Goal: Information Seeking & Learning: Find specific fact

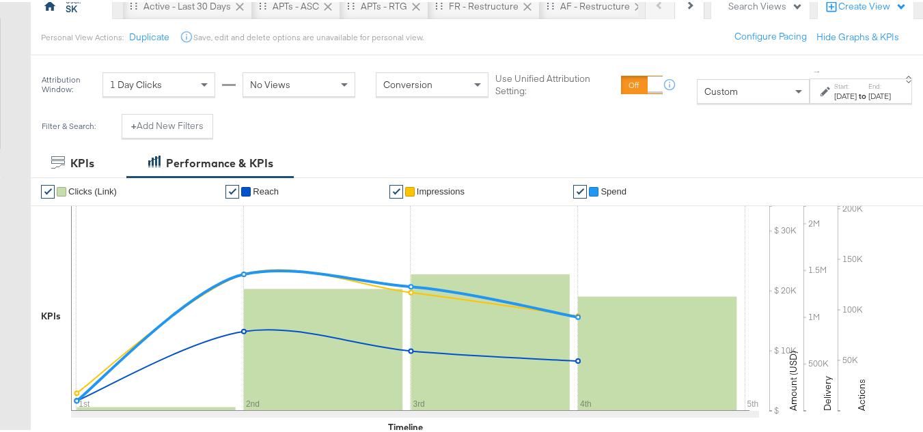
scroll to position [137, 0]
click at [697, 101] on div "Custom" at bounding box center [753, 89] width 113 height 25
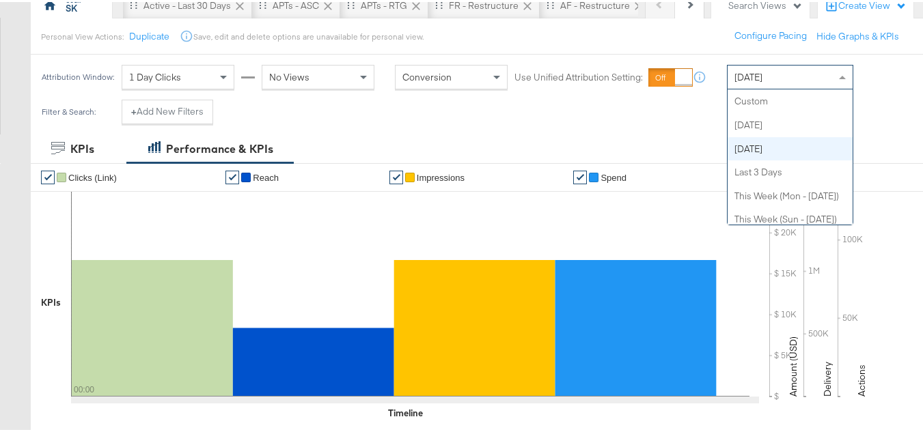
click at [762, 81] on span "[DATE]" at bounding box center [748, 75] width 28 height 12
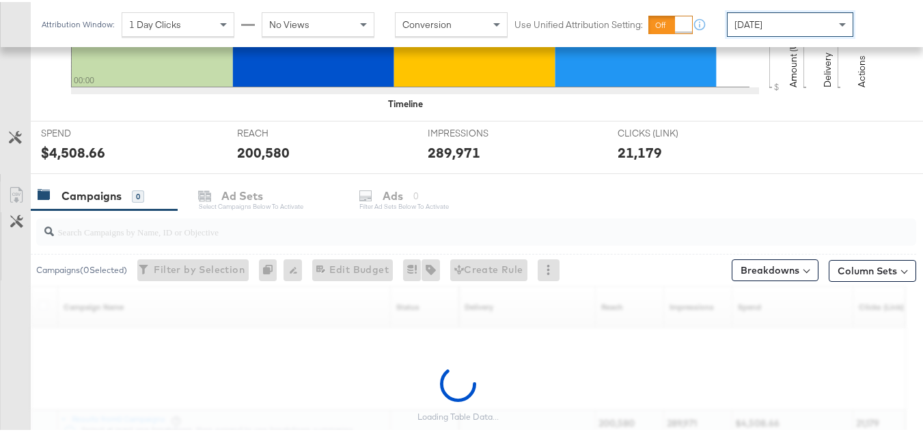
scroll to position [563, 0]
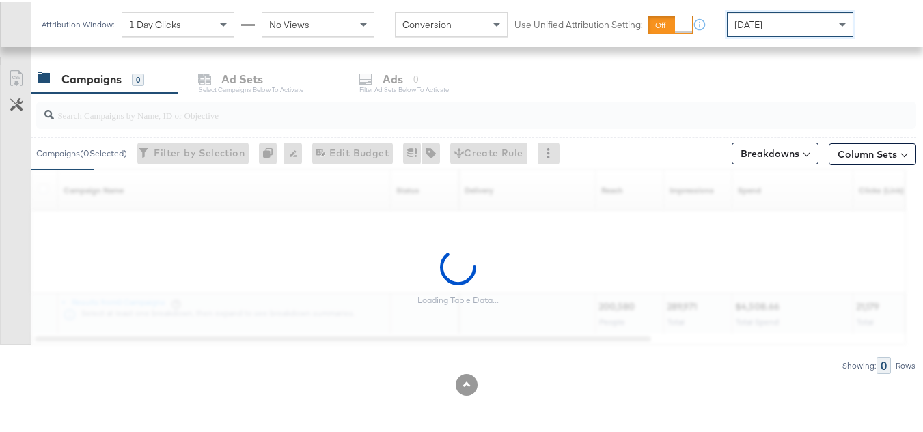
click at [125, 111] on input "search" at bounding box center [446, 107] width 784 height 27
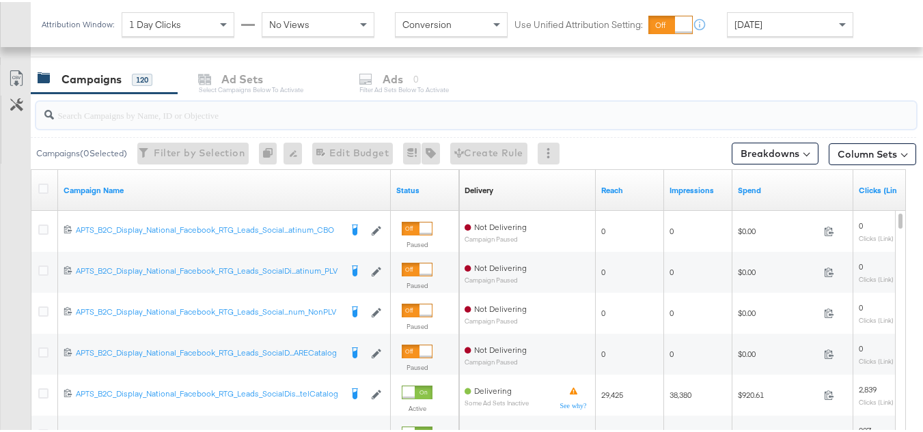
paste input "APTS_B2C_Display_National_Facebook_RTG_Leads_SocialDisplay_Retargeting_Diamond_…"
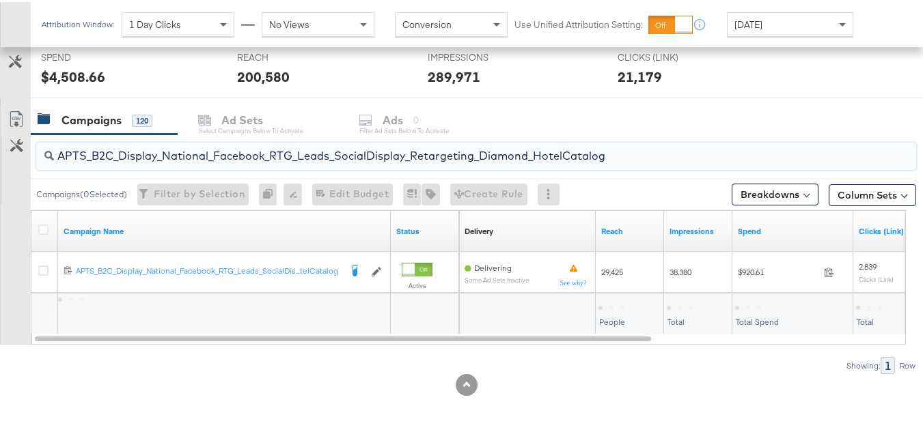
scroll to position [522, 0]
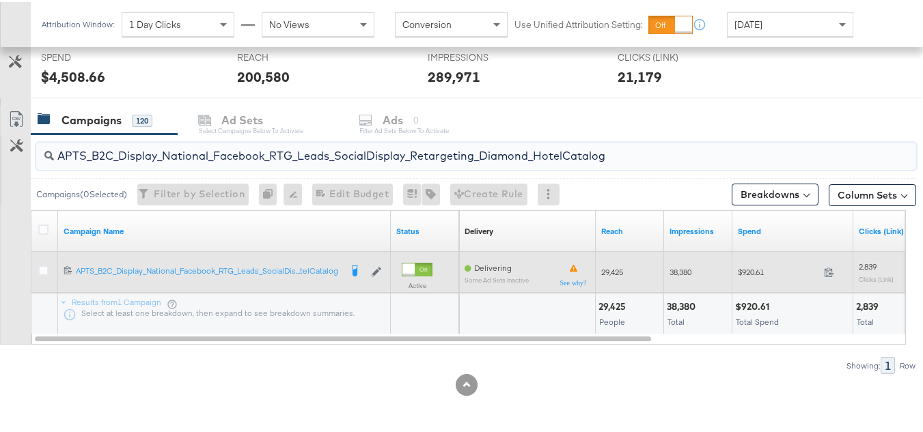
click at [754, 270] on span "$920.61" at bounding box center [778, 270] width 81 height 10
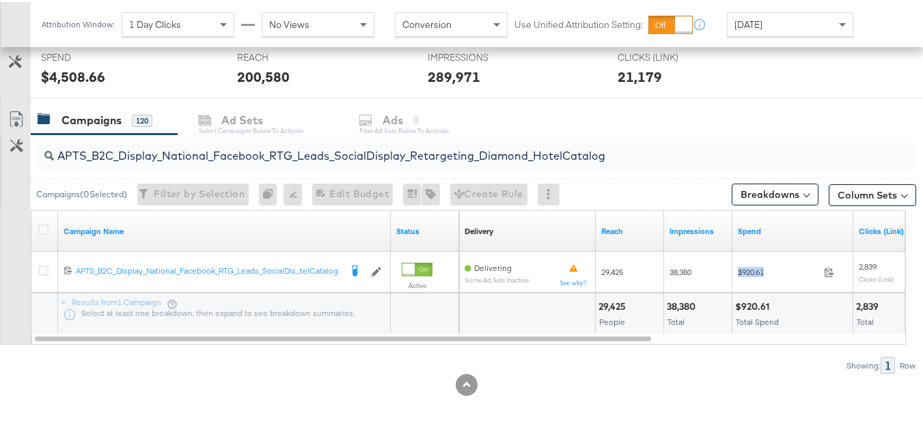
copy div "$920.61"
click at [310, 154] on input "APTS_B2C_Display_National_Facebook_RTG_Leads_SocialDisplay_Retargeting_Diamond_…" at bounding box center [446, 148] width 784 height 27
paste input "alwayson_Retargeting_DARE24_DiamondPlatinum"
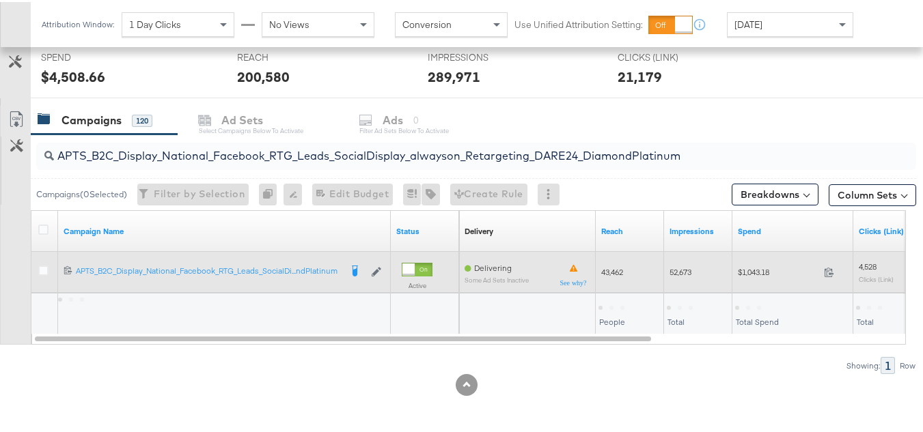
click at [780, 271] on span "$1,043.18" at bounding box center [778, 270] width 81 height 10
copy div "$1,043.18"
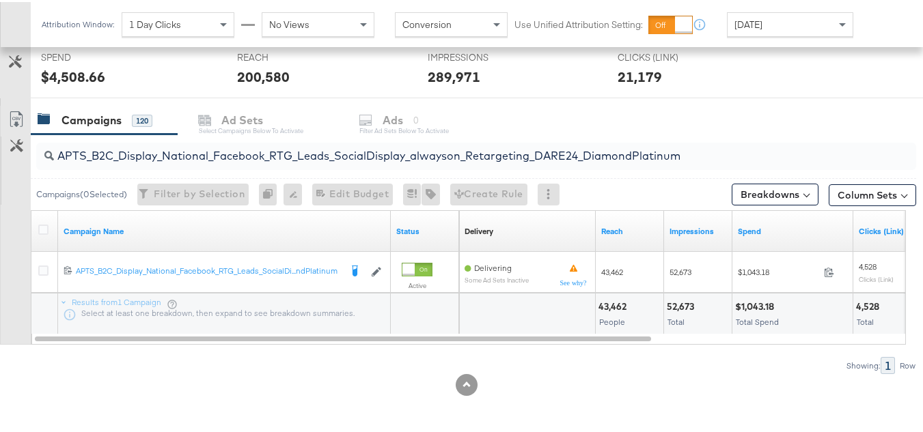
click at [404, 165] on div "APTS_B2C_Display_National_Facebook_RTG_Leads_SocialDisplay_alwayson_Retargeting…" at bounding box center [476, 154] width 880 height 27
paste input "FR_B2C_Display_National_Facebook_RTG_Leads_SocialDisplay_alwayson_Retargeting_FR"
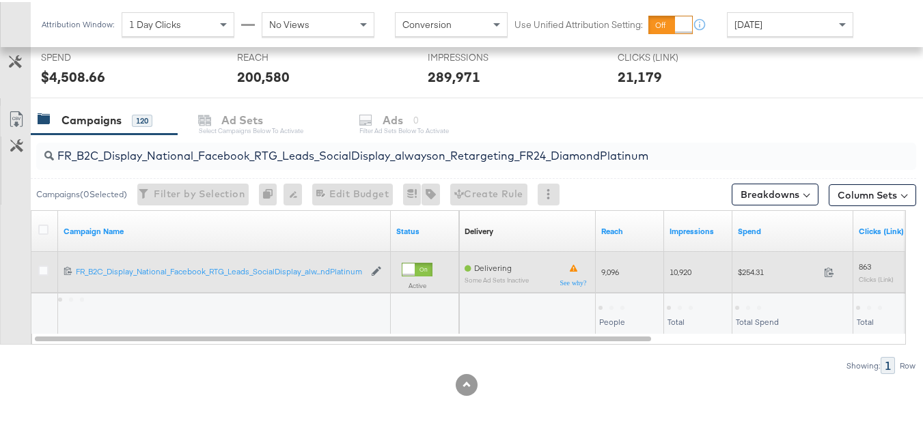
click at [757, 271] on span "$254.31" at bounding box center [778, 270] width 81 height 10
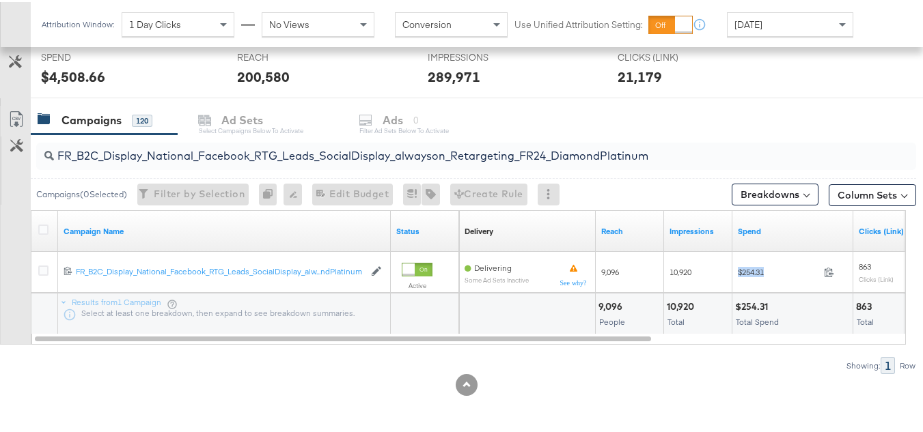
copy div "$254.31"
click at [328, 149] on input "FR_B2C_Display_National_Facebook_RTG_Leads_SocialDisplay_alwayson_Retargeting_F…" at bounding box center [446, 148] width 784 height 27
paste input "AF_B2C_Display_National_Facebook_RTG_Leads_SocialDisplay_alwayson_Retargeting_AF"
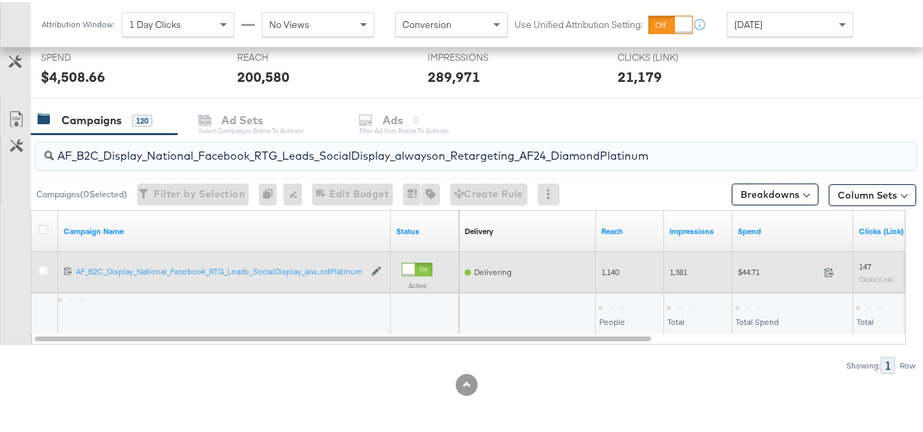
click at [743, 271] on span "$44.71" at bounding box center [778, 270] width 81 height 10
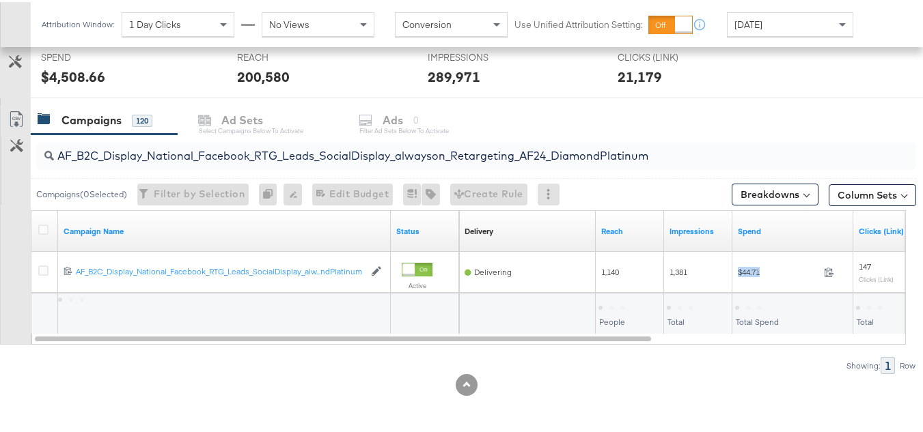
copy div "$44.71"
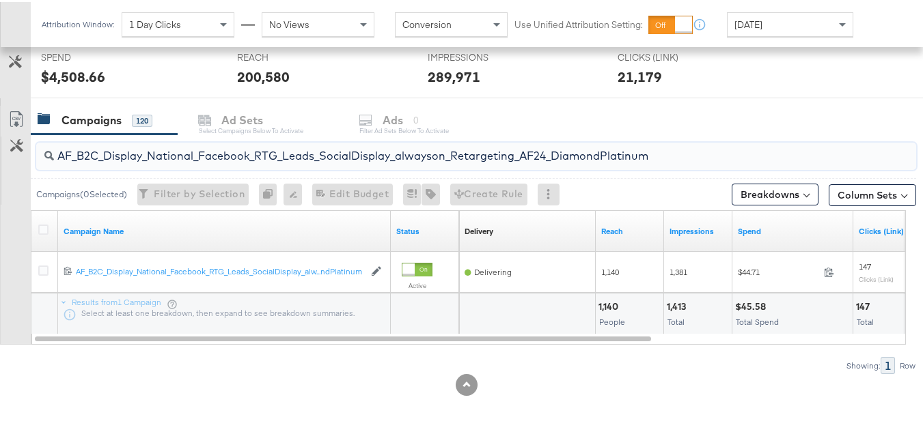
click at [393, 152] on input "AF_B2C_Display_National_Facebook_RTG_Leads_SocialDisplay_alwayson_Retargeting_A…" at bounding box center [446, 148] width 784 height 27
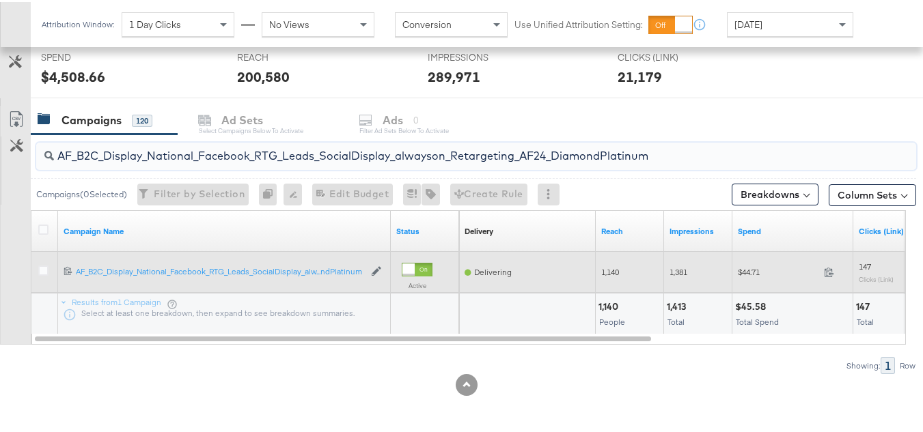
paste input "HL_B2C_Display_National_Facebook_RTG_Leads_SocialDisplay_alwayson_Retargeting_A…"
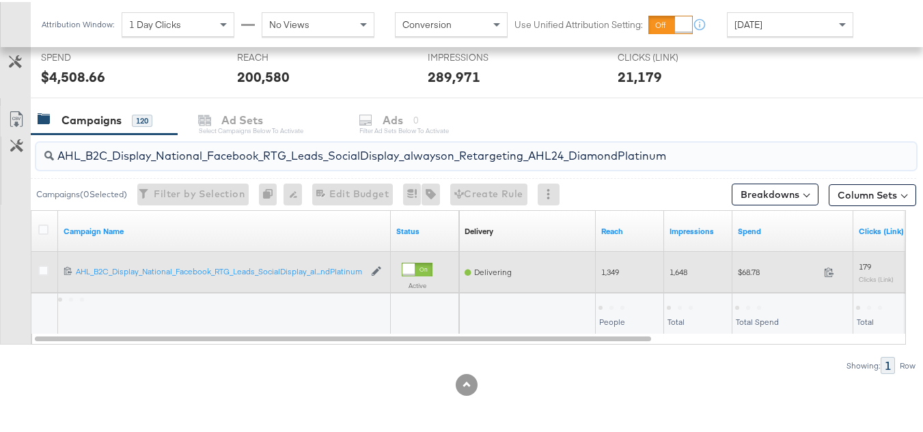
click at [749, 273] on span "$68.78" at bounding box center [778, 270] width 81 height 10
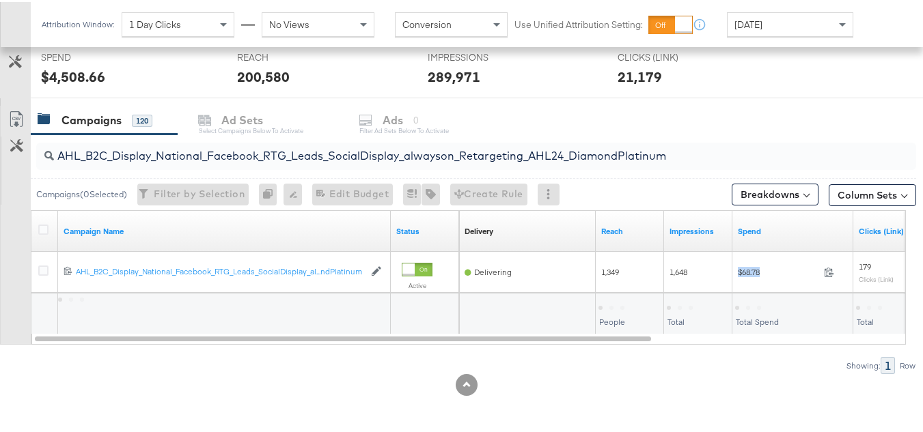
copy div "$68.78"
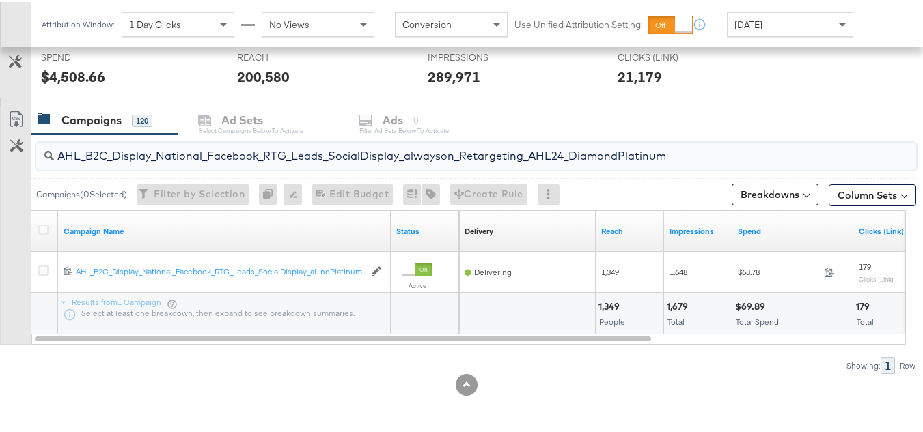
click at [305, 142] on input "AHL_B2C_Display_National_Facebook_RTG_Leads_SocialDisplay_alwayson_Retargeting_…" at bounding box center [446, 148] width 784 height 27
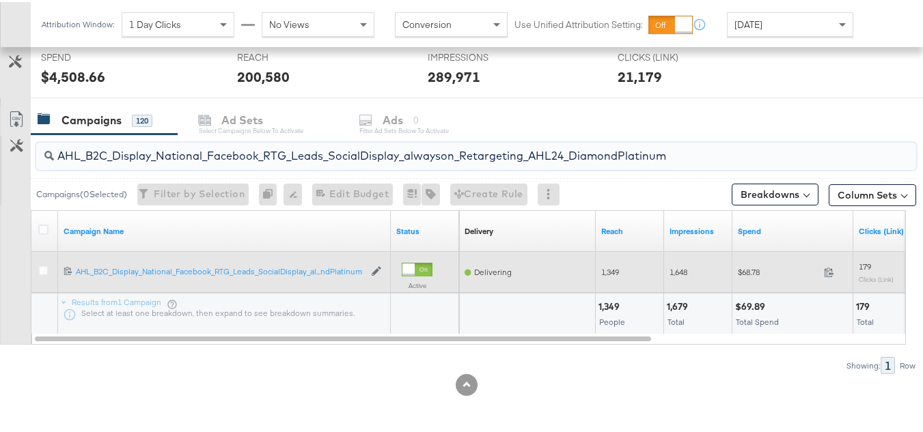
paste input "PTS_B2C_Display_National_Facebook_PRO_Traffic_SocialDisplay_alwayson_ASC_DARE24…"
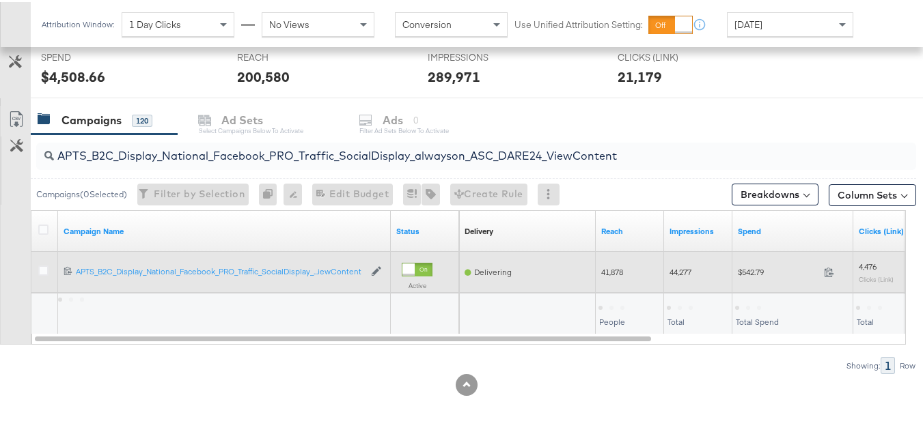
click at [759, 284] on div "$542.79 542.79" at bounding box center [792, 270] width 121 height 41
click at [758, 284] on div "$542.79 542.79" at bounding box center [792, 270] width 121 height 41
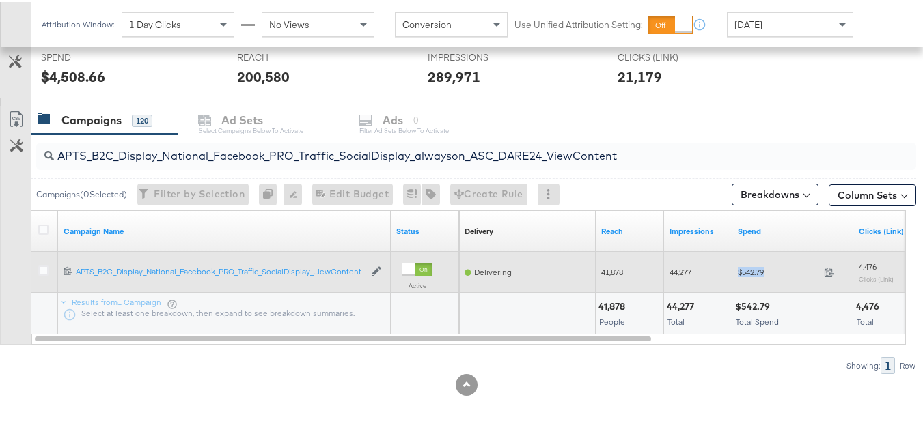
copy div "$542.79"
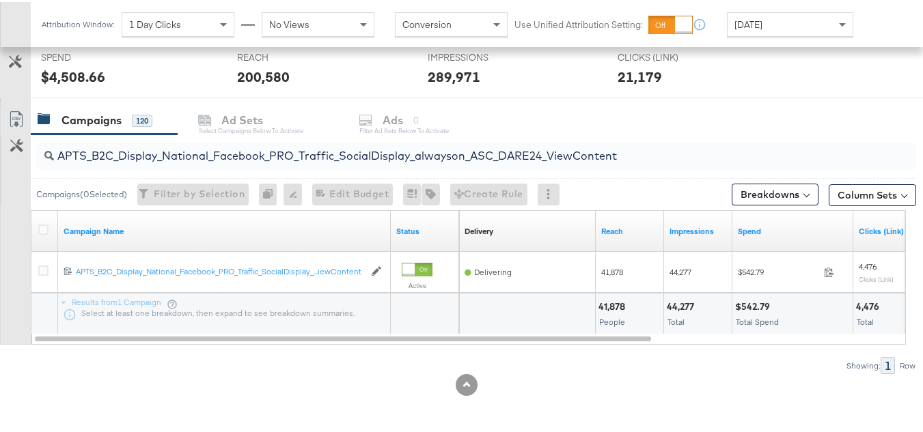
click at [324, 154] on input "APTS_B2C_Display_National_Facebook_PRO_Traffic_SocialDisplay_alwayson_ASC_DARE2…" at bounding box center [446, 148] width 784 height 27
paste input "Leads_SocialDisplay_alwayson_ASC_DARE24_Purchase"
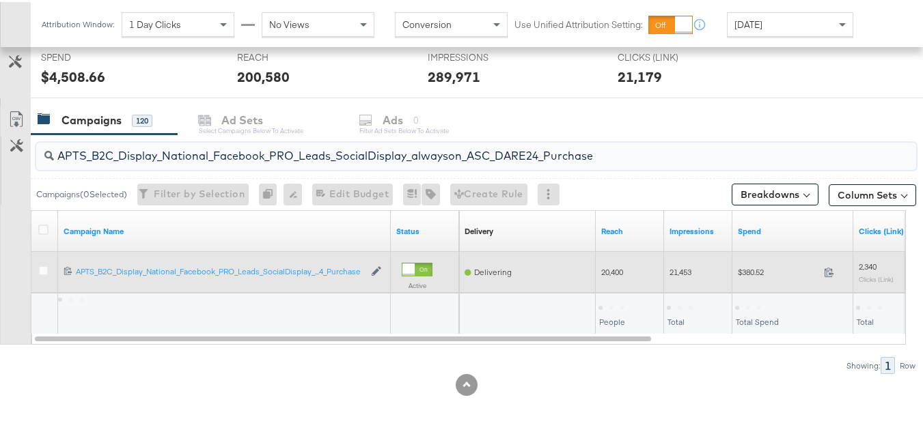
click at [737, 271] on div "$380.52 380.52" at bounding box center [792, 270] width 121 height 21
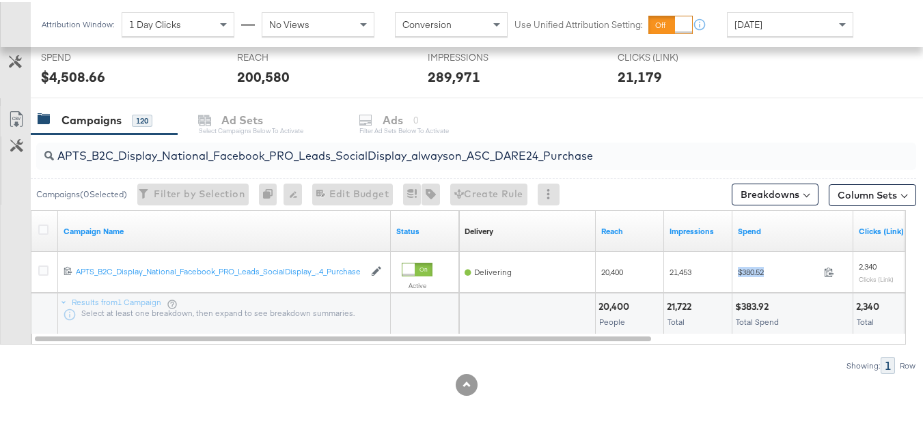
copy div "$380.52"
click at [268, 154] on input "APTS_B2C_Display_National_Facebook_PRO_Leads_SocialDisplay_alwayson_ASC_DARE24_…" at bounding box center [446, 148] width 784 height 27
paste input "F_B2C_Display_National_Facebook_PRO_Traffic_SocialDisplay_alwayson_ASC_AF24_Vie…"
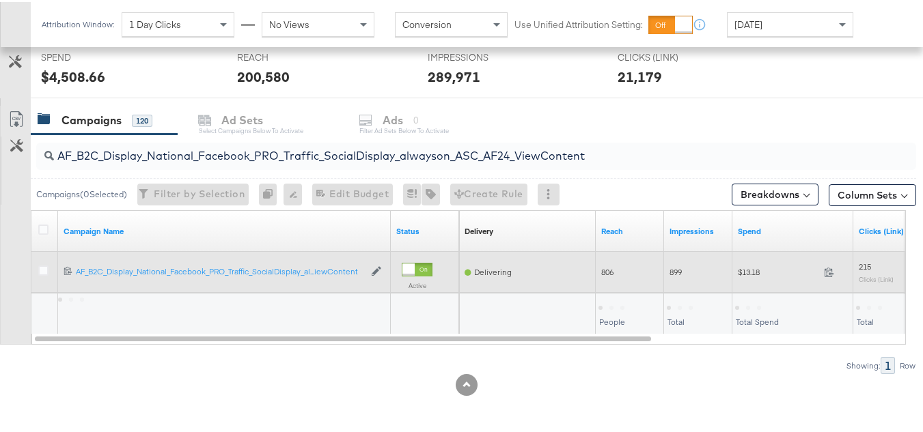
click at [745, 273] on span "$13.18" at bounding box center [778, 270] width 81 height 10
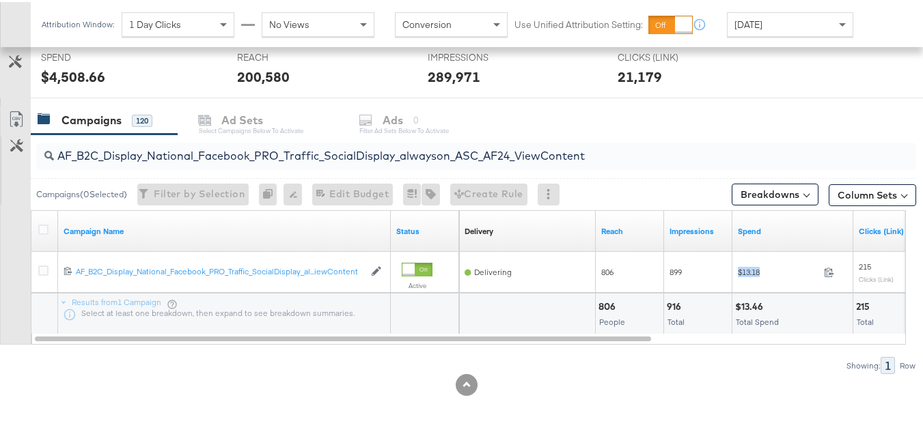
copy div "$13.18"
click at [268, 147] on input "AF_B2C_Display_National_Facebook_PRO_Traffic_SocialDisplay_alwayson_ASC_AF24_Vi…" at bounding box center [446, 148] width 784 height 27
paste input "FR_B2C_Display_National_Facebook_PRO_Traffic_SocialDisplay_alwayson_ASC_FR"
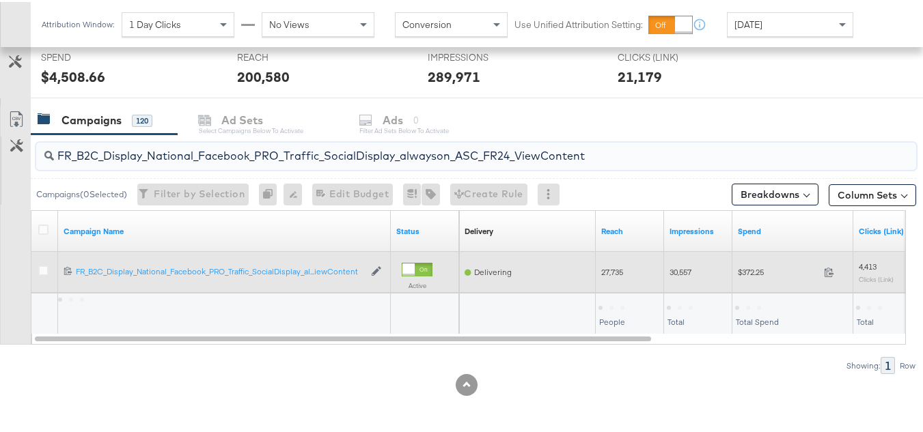
click at [748, 268] on span "$372.25" at bounding box center [778, 270] width 81 height 10
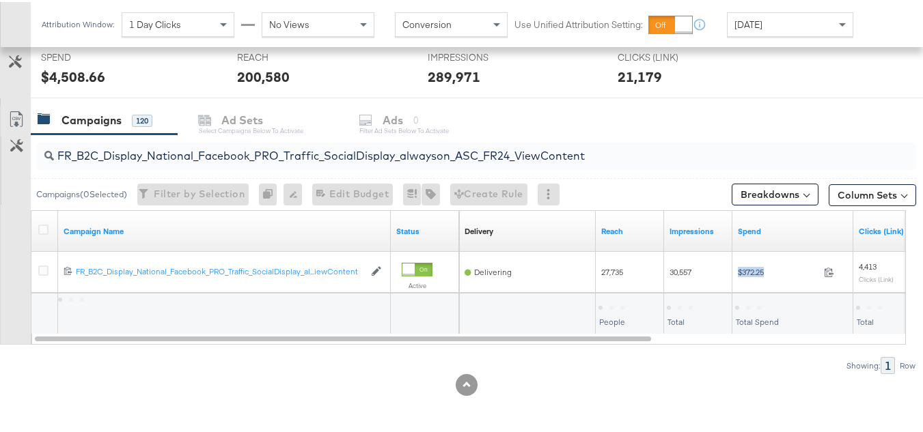
copy div "$372.25"
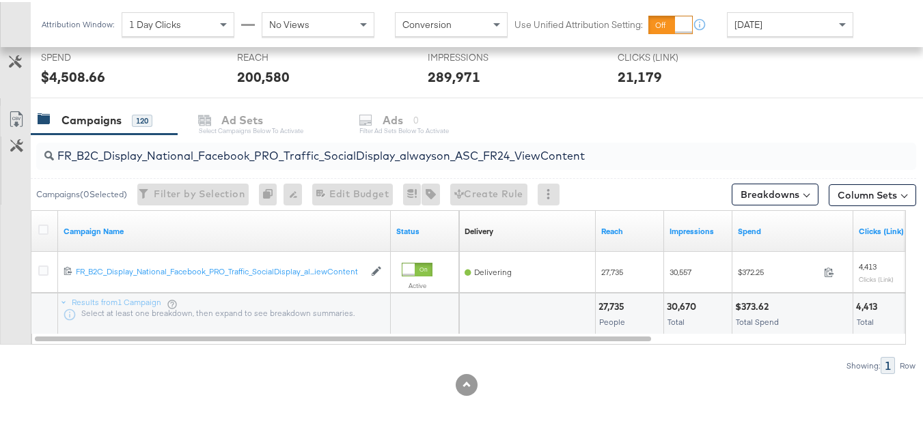
click at [253, 165] on div "FR_B2C_Display_National_Facebook_PRO_Traffic_SocialDisplay_alwayson_ASC_FR24_Vi…" at bounding box center [476, 154] width 880 height 27
paste input "AHL_B2C_Display_National_Facebook_PRO_Traffic_SocialDisplay_alwayson_ASC_AHL"
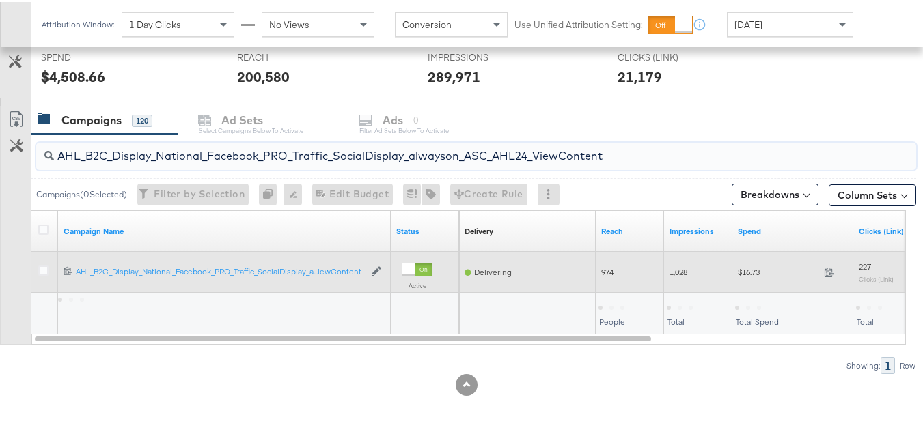
type input "AHL_B2C_Display_National_Facebook_PRO_Traffic_SocialDisplay_alwayson_ASC_AHL24_…"
click at [748, 279] on div "$16.73 16.73" at bounding box center [792, 270] width 121 height 21
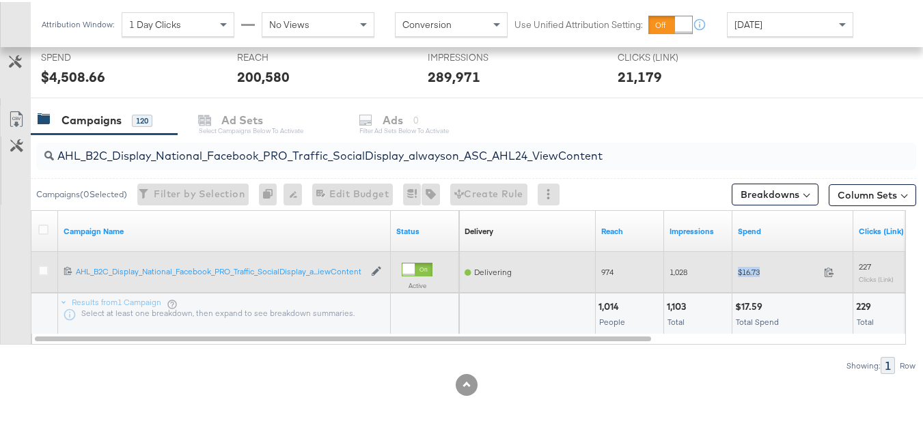
click at [748, 279] on div "$16.73 16.73" at bounding box center [792, 270] width 121 height 21
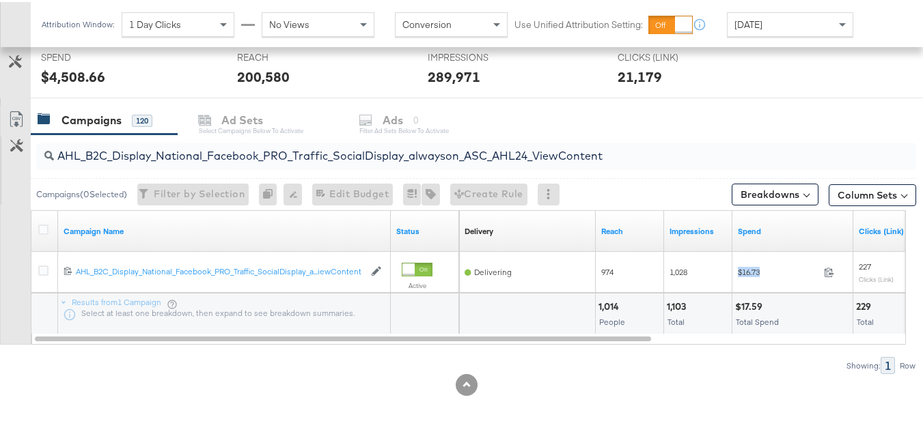
copy div "$16.73"
click at [638, 329] on div "1,014 People" at bounding box center [630, 312] width 68 height 41
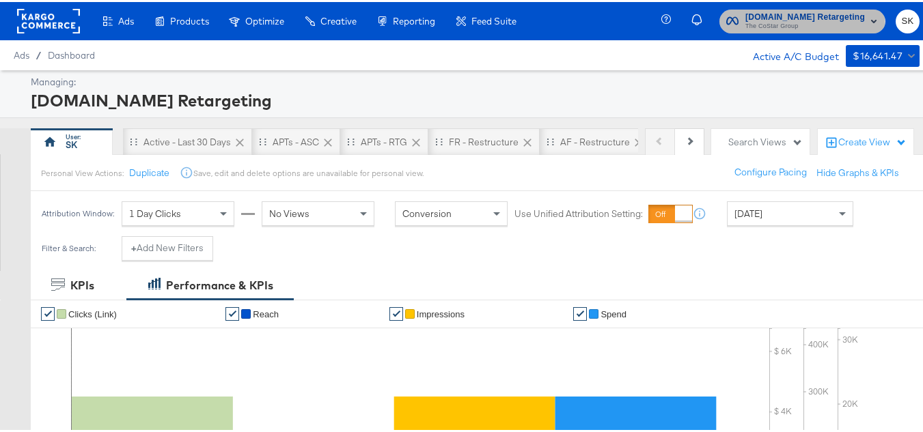
click at [760, 27] on span "The CoStar Group" at bounding box center [805, 24] width 120 height 11
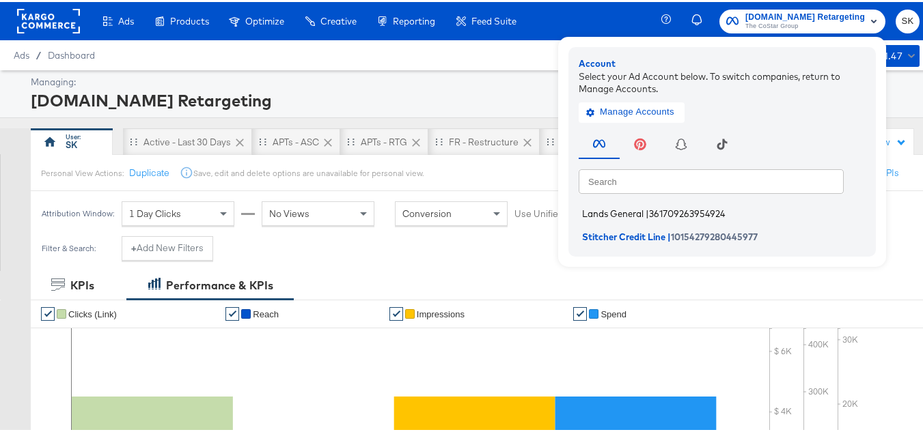
click at [602, 204] on li "Lands General | 361709263954924" at bounding box center [726, 212] width 294 height 20
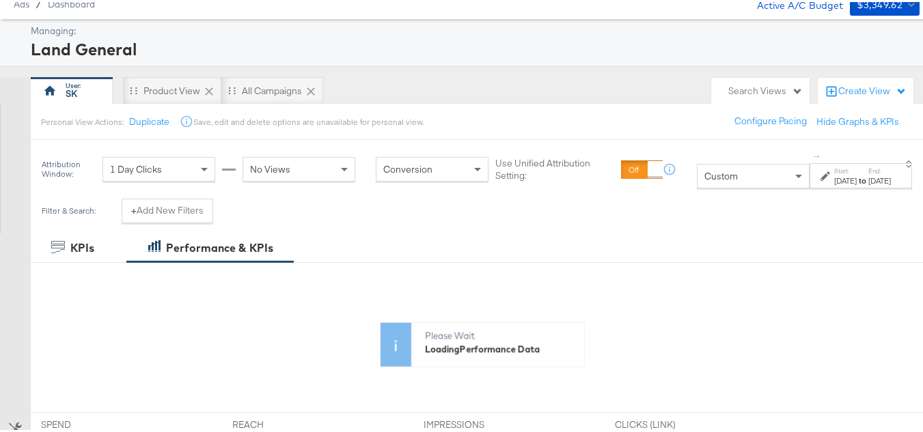
scroll to position [137, 0]
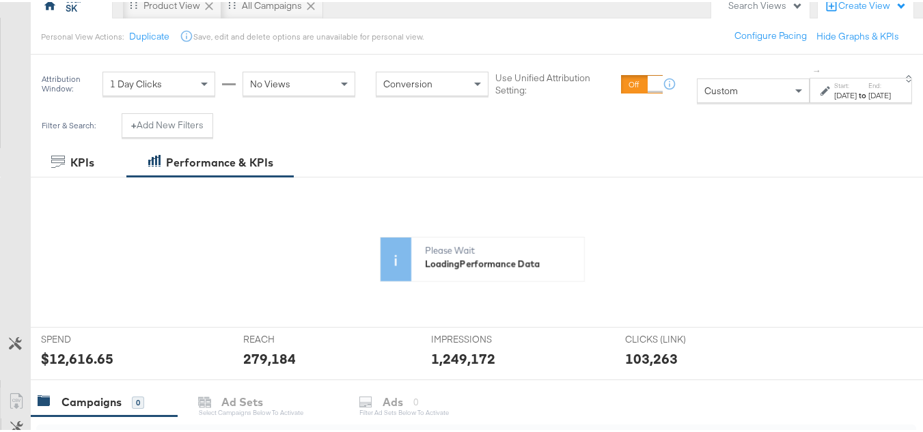
click at [713, 92] on div "Custom" at bounding box center [753, 88] width 111 height 23
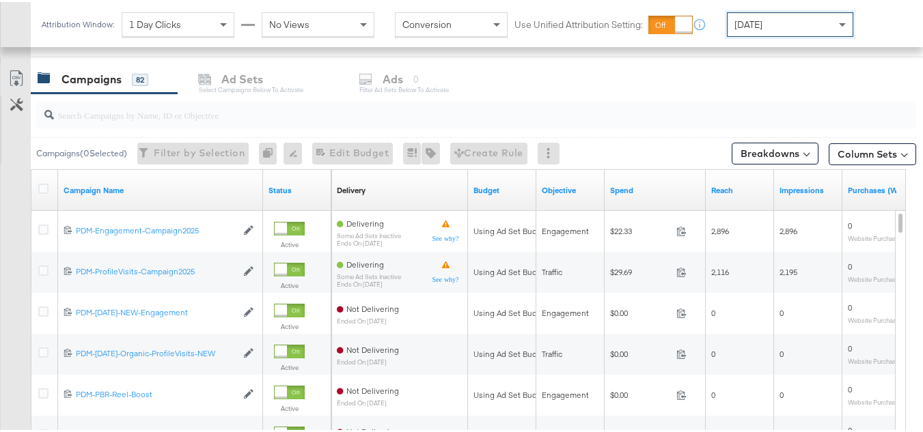
scroll to position [768, 0]
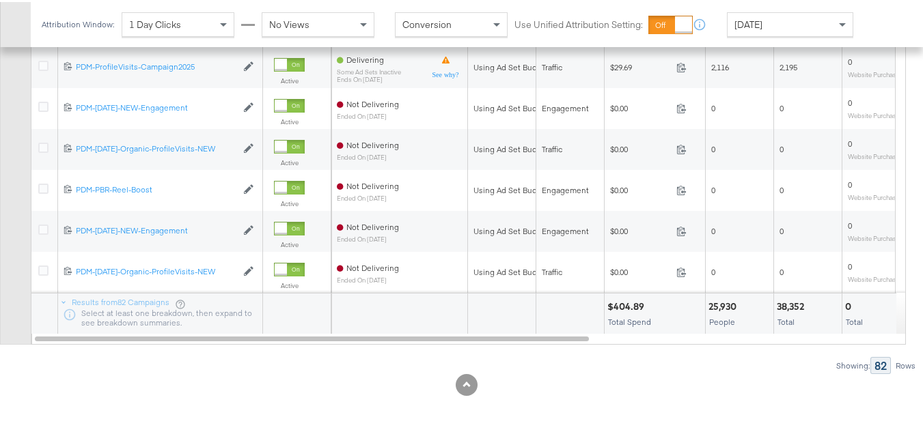
click at [249, 113] on div "6632907212879 PDM-April2025-NEW-Engagement PDM-April2025-NEW-Engagement Edit Ca…" at bounding box center [160, 106] width 205 height 23
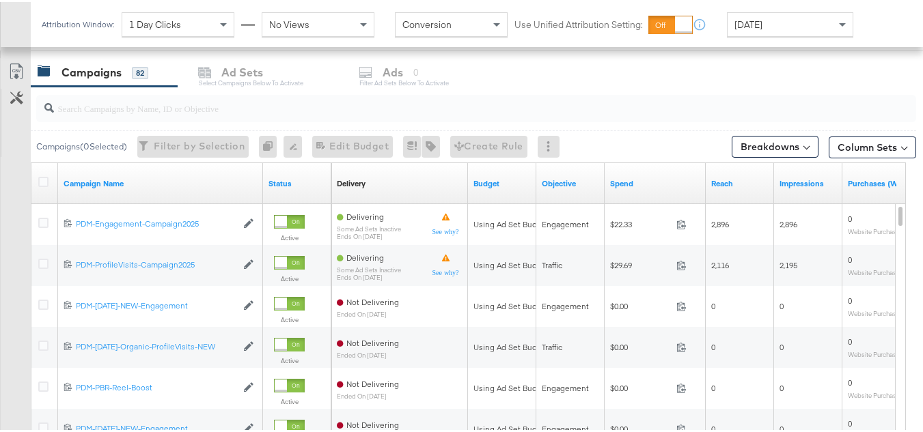
scroll to position [495, 0]
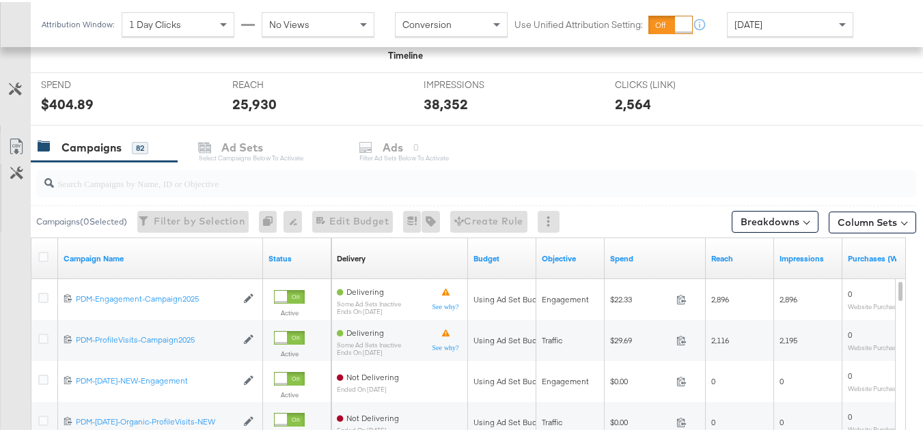
click at [227, 169] on input "search" at bounding box center [446, 176] width 784 height 27
paste input "B2C_LAND_KC_RT_Sig_24"
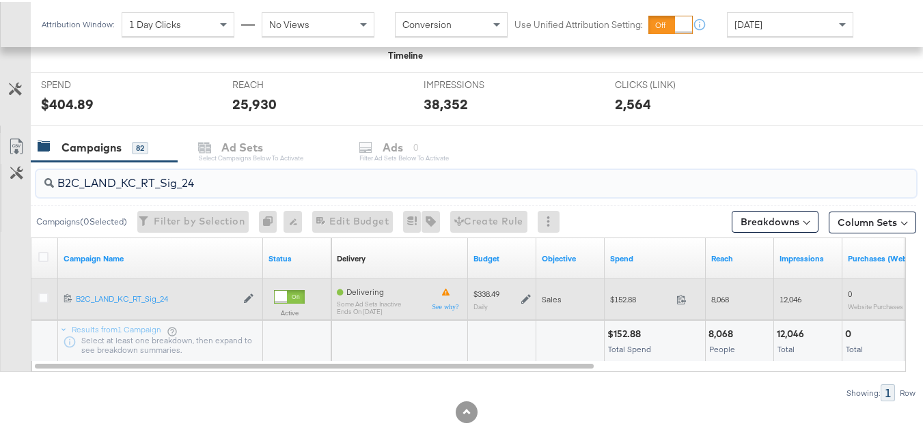
click at [619, 288] on div "$152.88 152.88" at bounding box center [655, 297] width 101 height 21
copy div "$152.88"
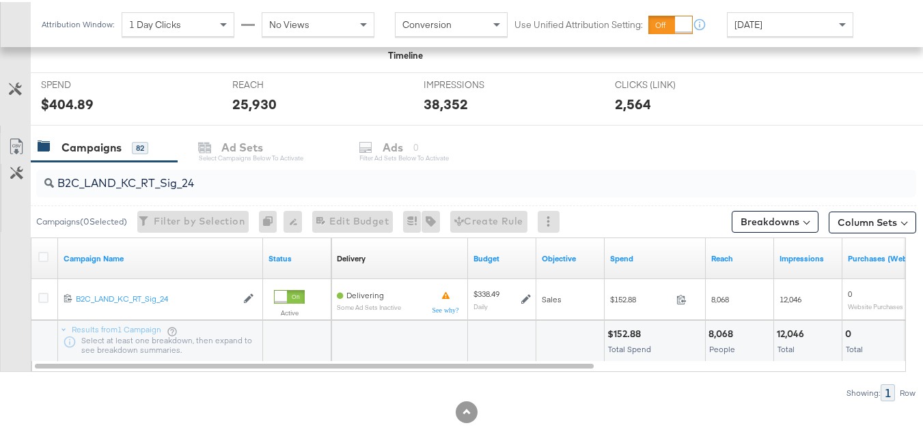
click at [416, 169] on input "B2C_LAND_KC_RT_Sig_24" at bounding box center [446, 176] width 784 height 27
paste input "B_Ecommerce_KC_Retargeting_LW&LOA_Traffic"
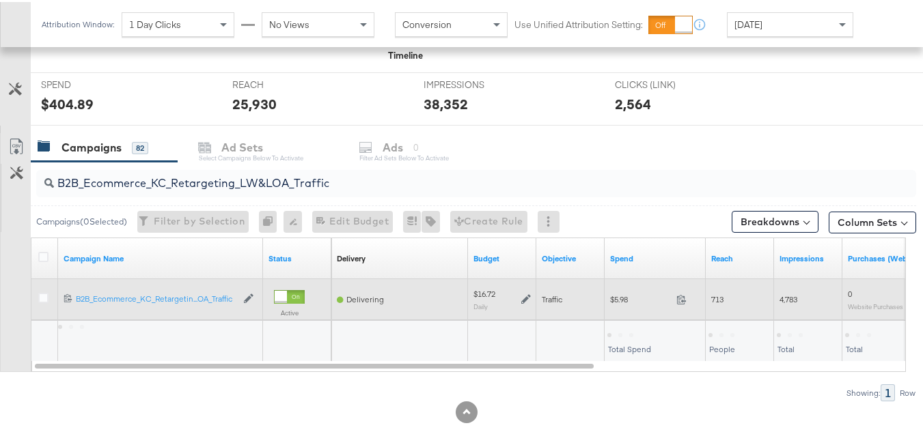
click at [620, 294] on span "$5.98" at bounding box center [640, 297] width 61 height 10
copy div "$5.98"
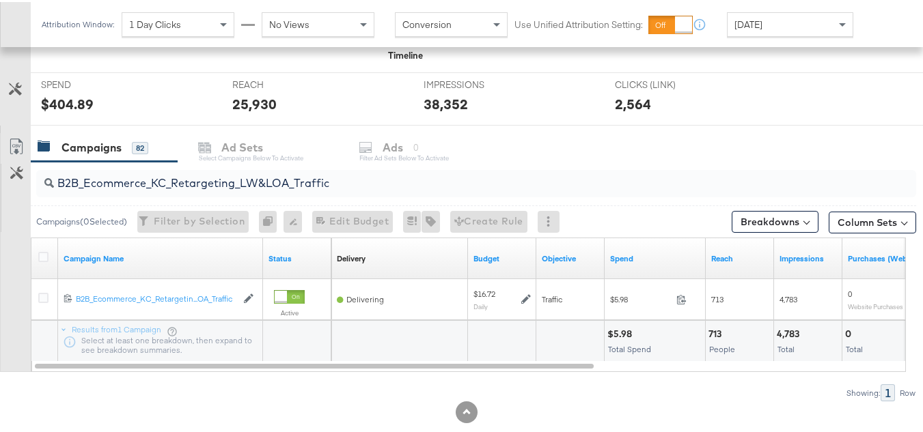
click at [286, 157] on div "Campaigns 82 Ad Sets Select Campaigns below to activate Ads 0 Filter Ad Sets be…" at bounding box center [482, 145] width 903 height 29
click at [286, 174] on input "B2B_Ecommerce_KC_Retargeting_LW&LOA_Traffic" at bounding box center [446, 176] width 784 height 27
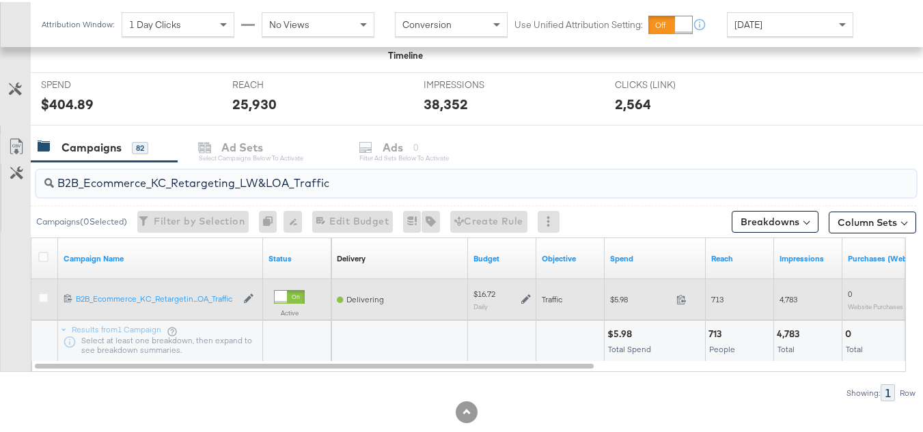
paste input "KC_Retargeting_Prospects & Clients_Conversions"
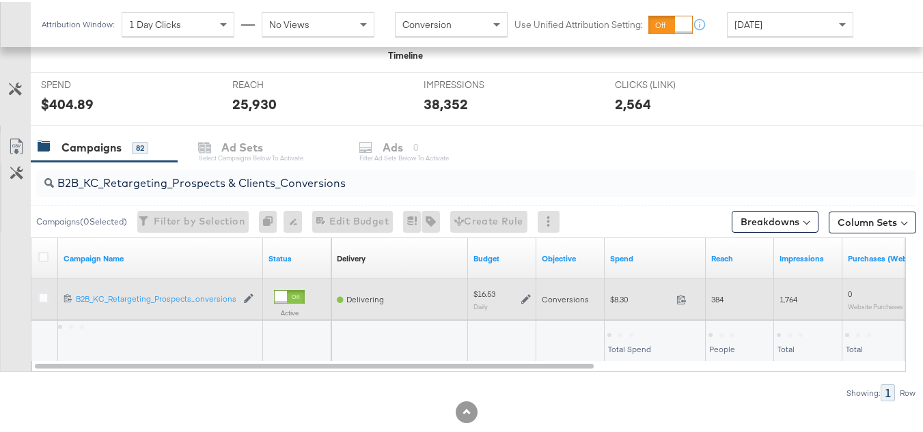
click at [617, 293] on span "$8.30" at bounding box center [640, 297] width 61 height 10
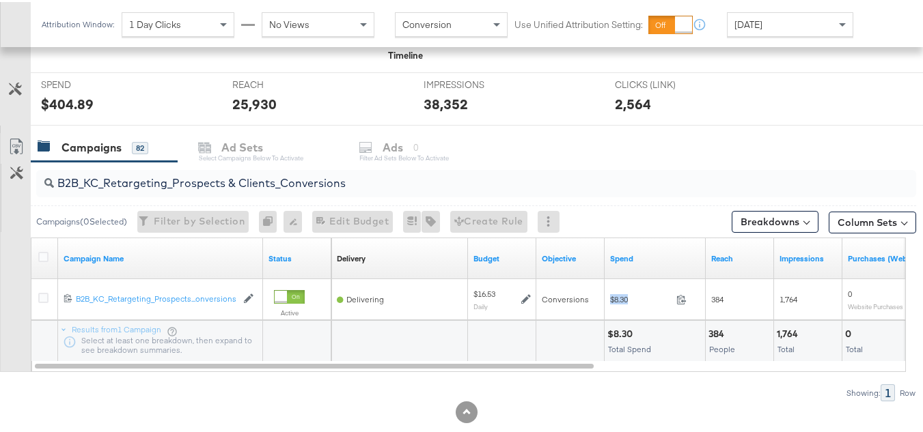
copy div "$8.30"
click at [350, 182] on input "B2B_KC_Retargeting_Prospects & Clients_Conversions" at bounding box center [446, 176] width 784 height 27
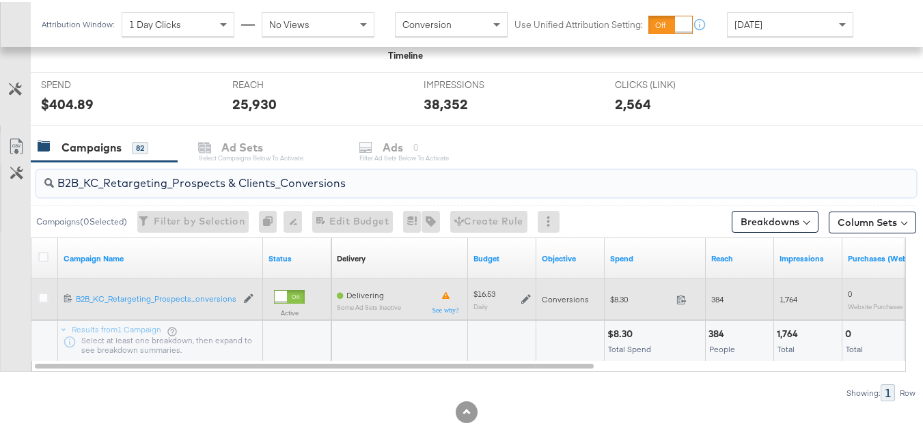
paste input "C_LAND_KC_Pros_Sig"
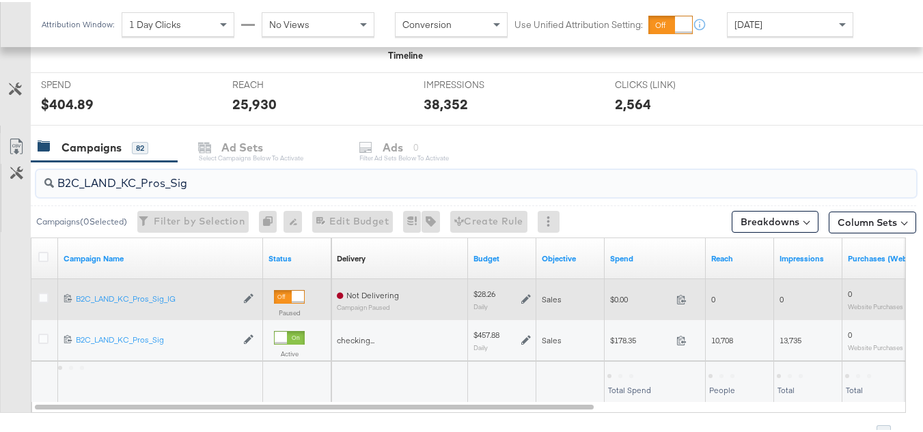
type input "B2C_LAND_KC_Pros_Sig"
click at [629, 308] on div "$0.00 0" at bounding box center [655, 297] width 101 height 21
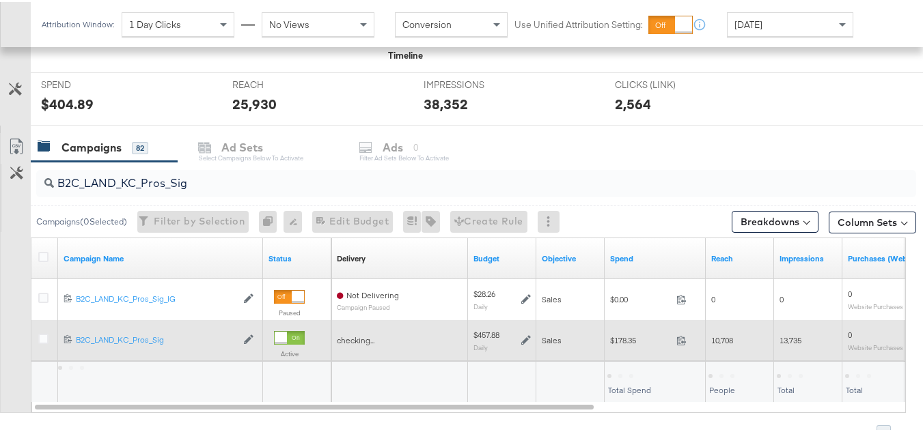
click at [627, 332] on div "$178.35 178.35" at bounding box center [655, 338] width 101 height 21
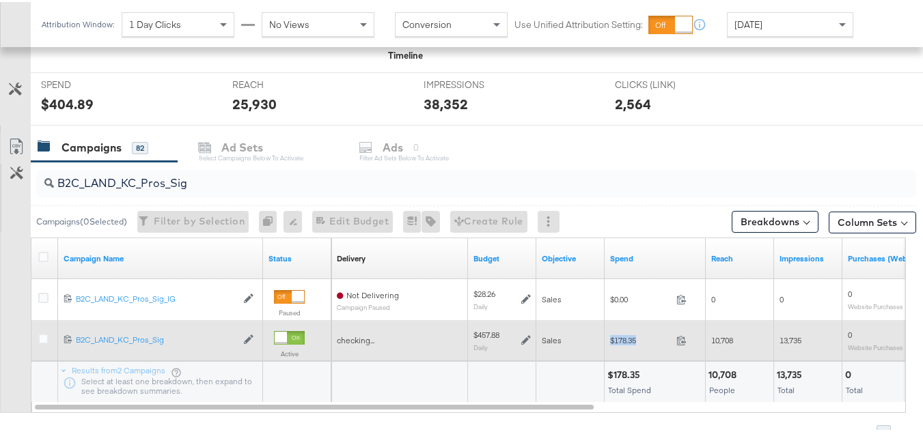
click at [627, 332] on div "$178.35 178.35" at bounding box center [655, 338] width 101 height 21
copy div "$178.35"
